Goal: Task Accomplishment & Management: Complete application form

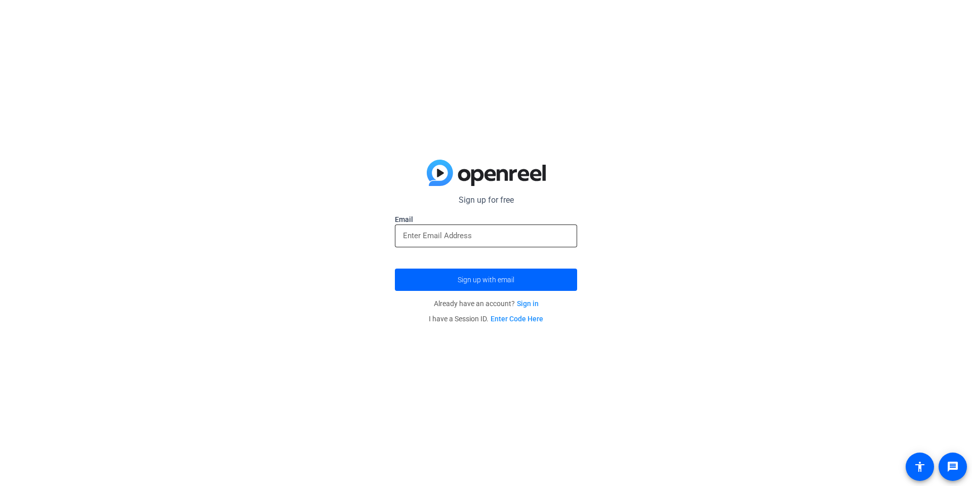
click at [476, 226] on div at bounding box center [486, 235] width 166 height 23
click at [471, 237] on input "email" at bounding box center [486, 235] width 166 height 12
drag, startPoint x: 480, startPoint y: 237, endPoint x: 472, endPoint y: 213, distance: 25.3
click at [476, 223] on form "Sign up for free Email Sign up with email" at bounding box center [486, 242] width 182 height 97
drag, startPoint x: 472, startPoint y: 213, endPoint x: 470, endPoint y: 225, distance: 12.2
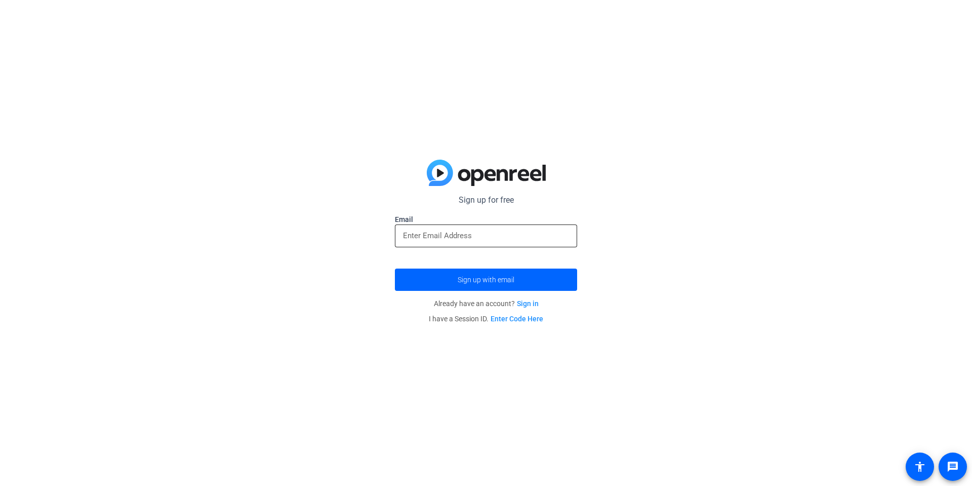
click at [472, 217] on form "Sign up for free Email Sign up with email" at bounding box center [486, 242] width 182 height 97
click at [469, 230] on input "email" at bounding box center [486, 235] width 166 height 12
click at [434, 221] on label "Email" at bounding box center [486, 219] width 182 height 10
click at [412, 234] on input "email" at bounding box center [486, 235] width 166 height 12
type input "g"
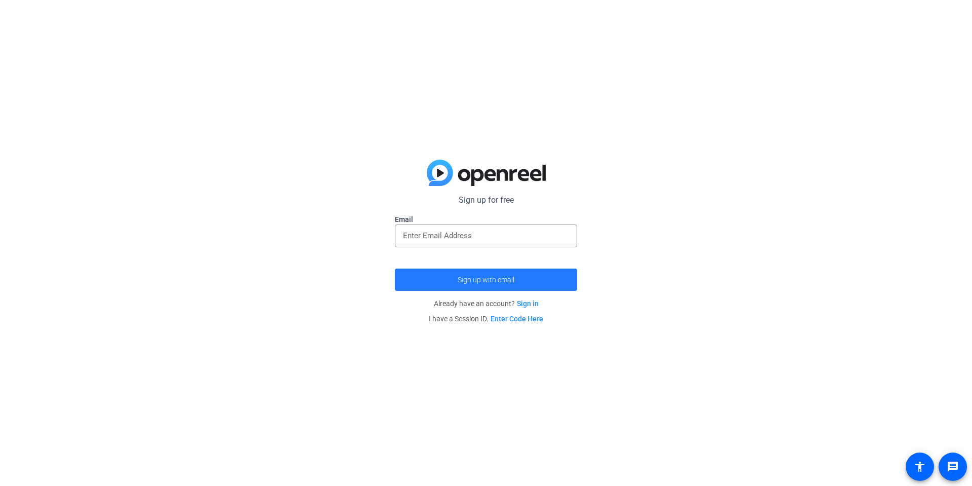
click at [509, 279] on span "Sign up with email" at bounding box center [486, 279] width 57 height 0
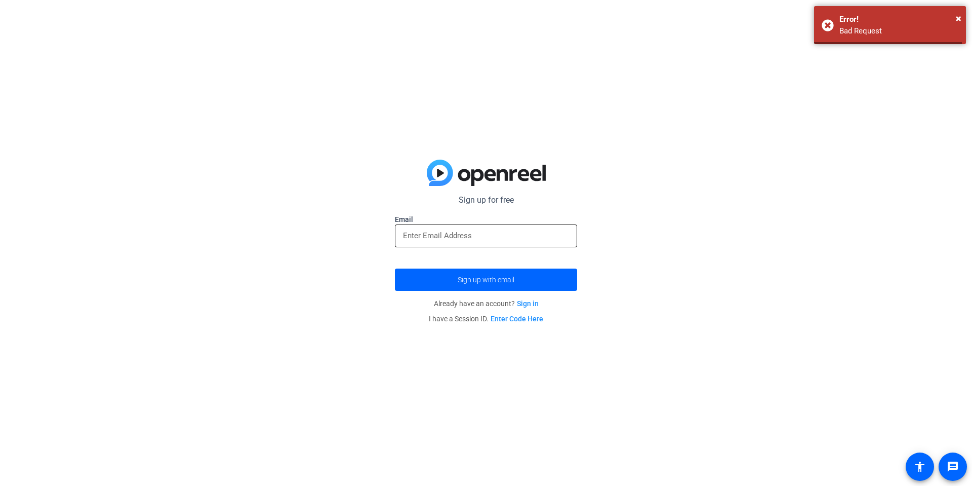
click at [490, 242] on div at bounding box center [486, 235] width 166 height 23
click at [487, 231] on input "email" at bounding box center [486, 235] width 166 height 12
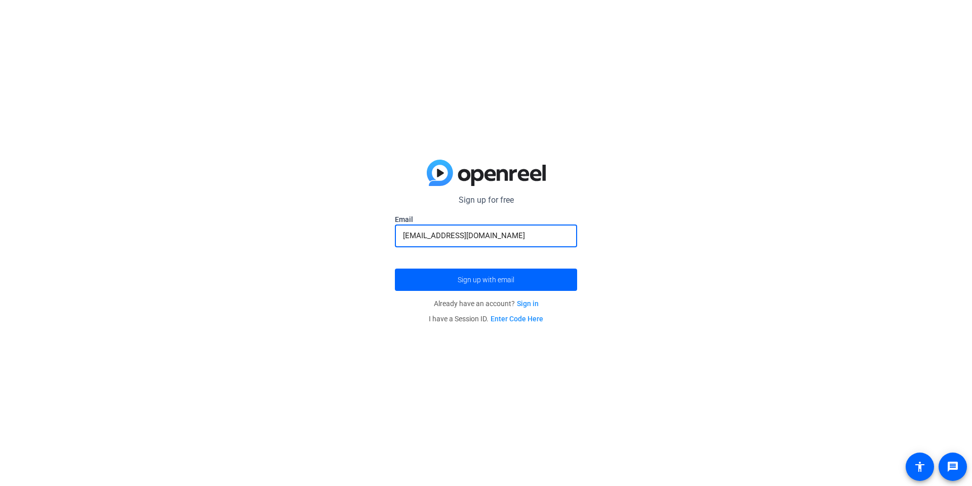
type input "studentlee3@gmail.com"
click at [395, 268] on button "Sign up with email" at bounding box center [486, 279] width 182 height 22
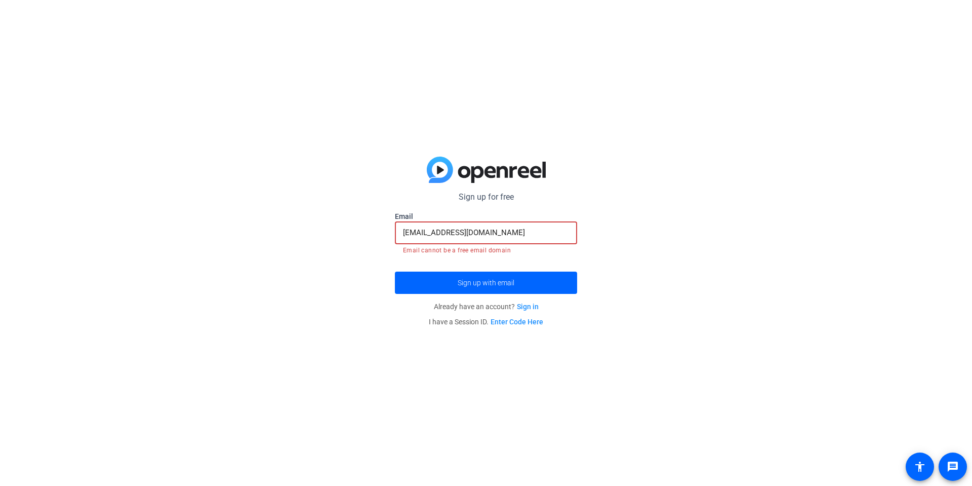
drag, startPoint x: 532, startPoint y: 234, endPoint x: 370, endPoint y: 269, distance: 166.3
click at [350, 263] on div "Sign up for free Email studentlee3@gmail.com Email cannot be a free email domai…" at bounding box center [486, 243] width 972 height 486
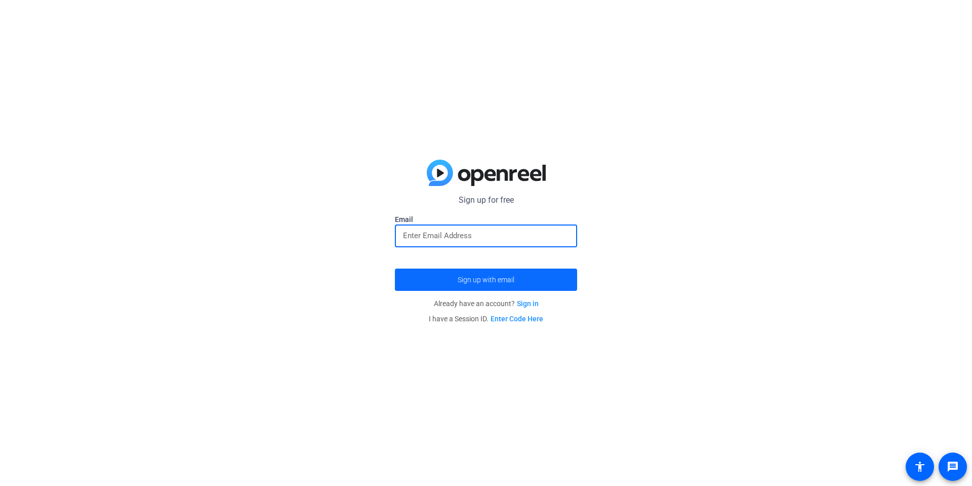
click at [430, 277] on span "submit" at bounding box center [486, 279] width 182 height 24
